Goal: Transaction & Acquisition: Purchase product/service

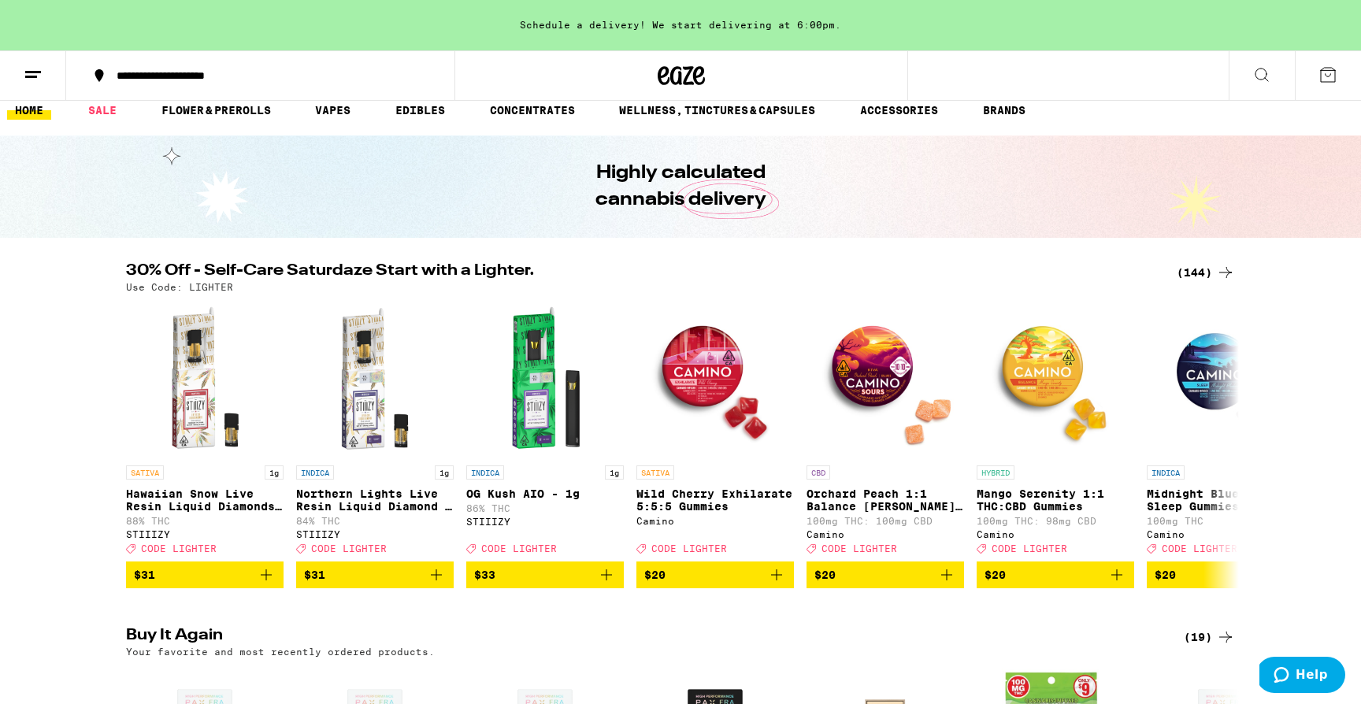
click at [1214, 273] on div "(144)" at bounding box center [1205, 272] width 58 height 19
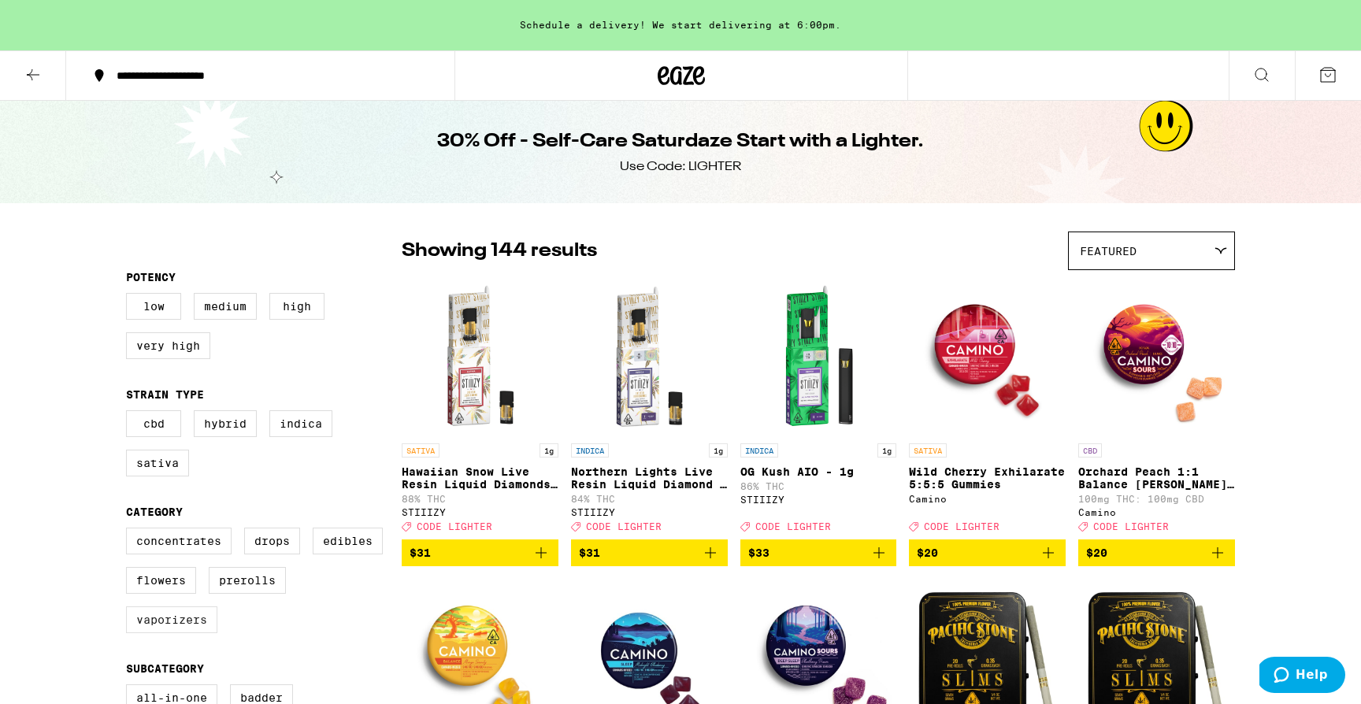
click at [193, 633] on label "Vaporizers" at bounding box center [171, 619] width 91 height 27
click at [130, 531] on input "Vaporizers" at bounding box center [129, 530] width 1 height 1
checkbox input "true"
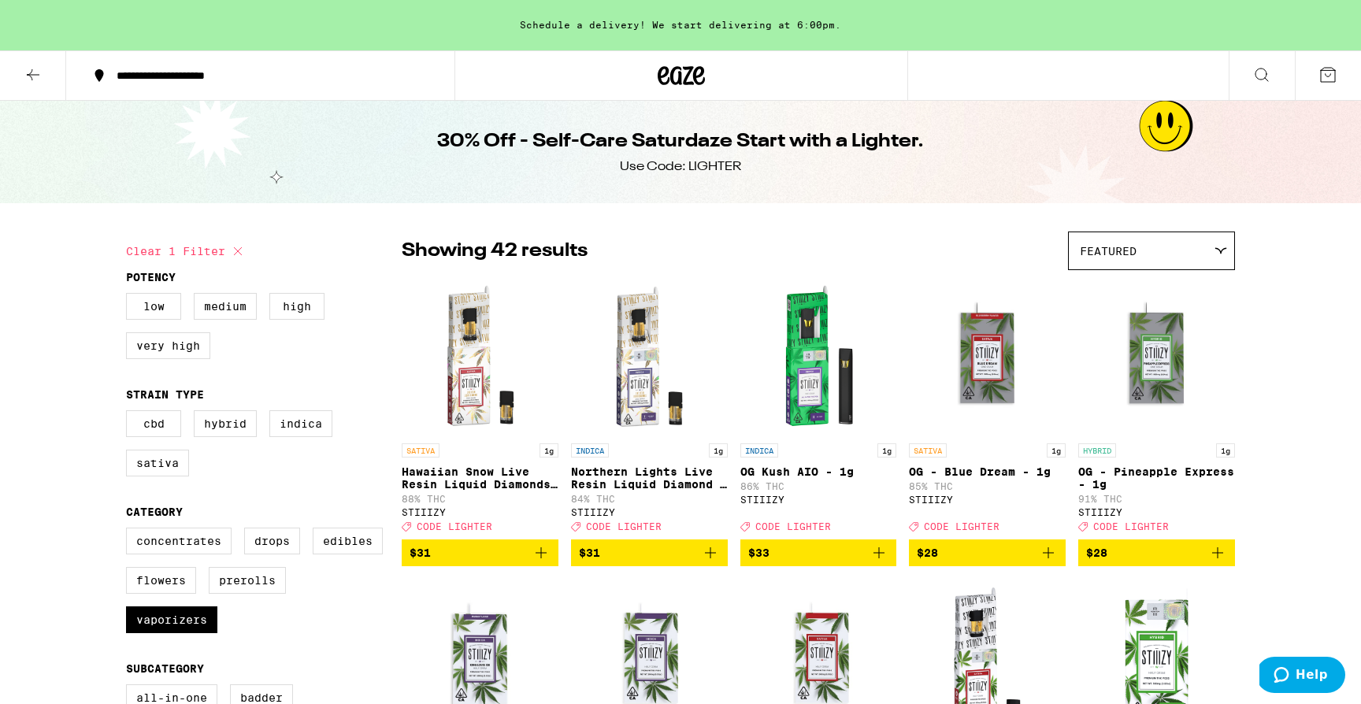
click at [660, 91] on div at bounding box center [680, 75] width 453 height 50
click at [676, 81] on icon at bounding box center [681, 75] width 47 height 28
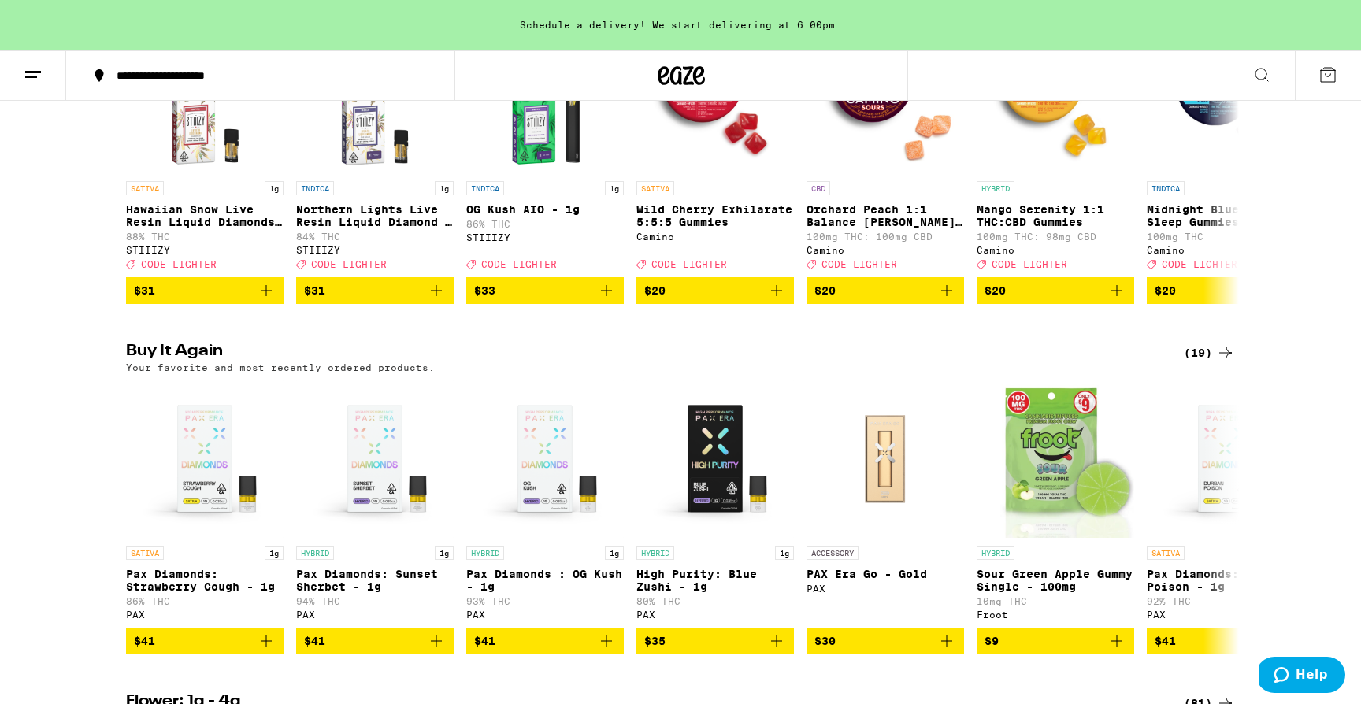
scroll to position [328, 0]
